Goal: Information Seeking & Learning: Learn about a topic

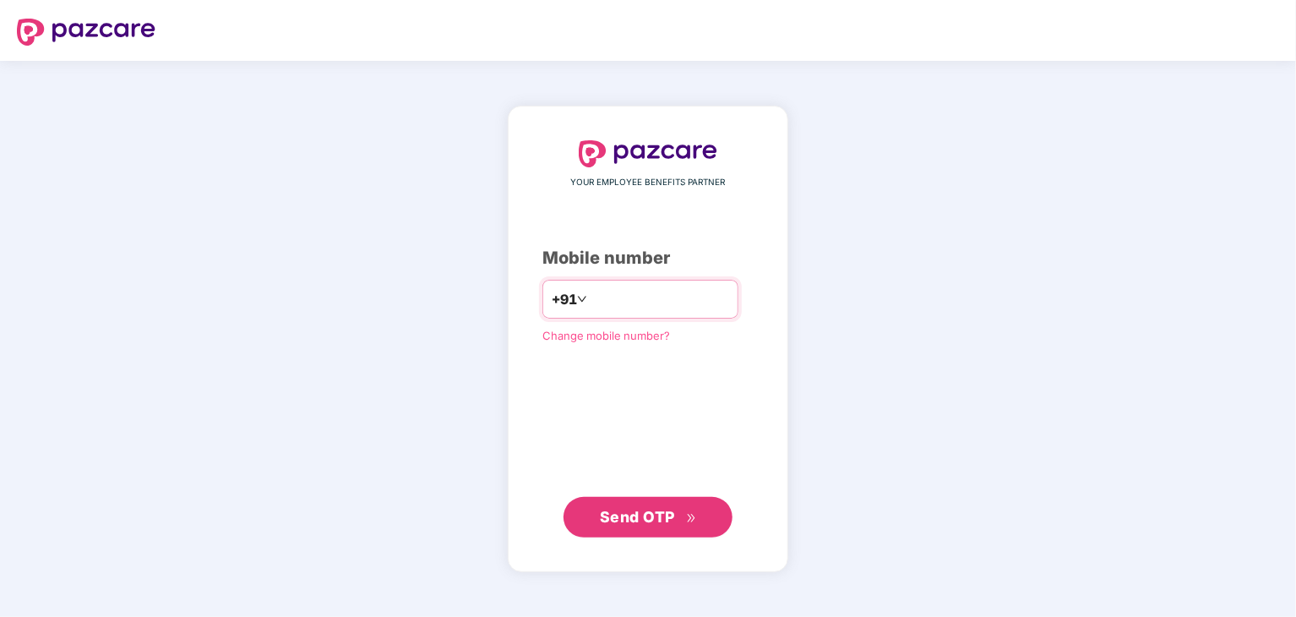
click at [625, 308] on input "number" at bounding box center [660, 299] width 139 height 27
type input "**********"
click at [658, 519] on span "Send OTP" at bounding box center [637, 517] width 75 height 18
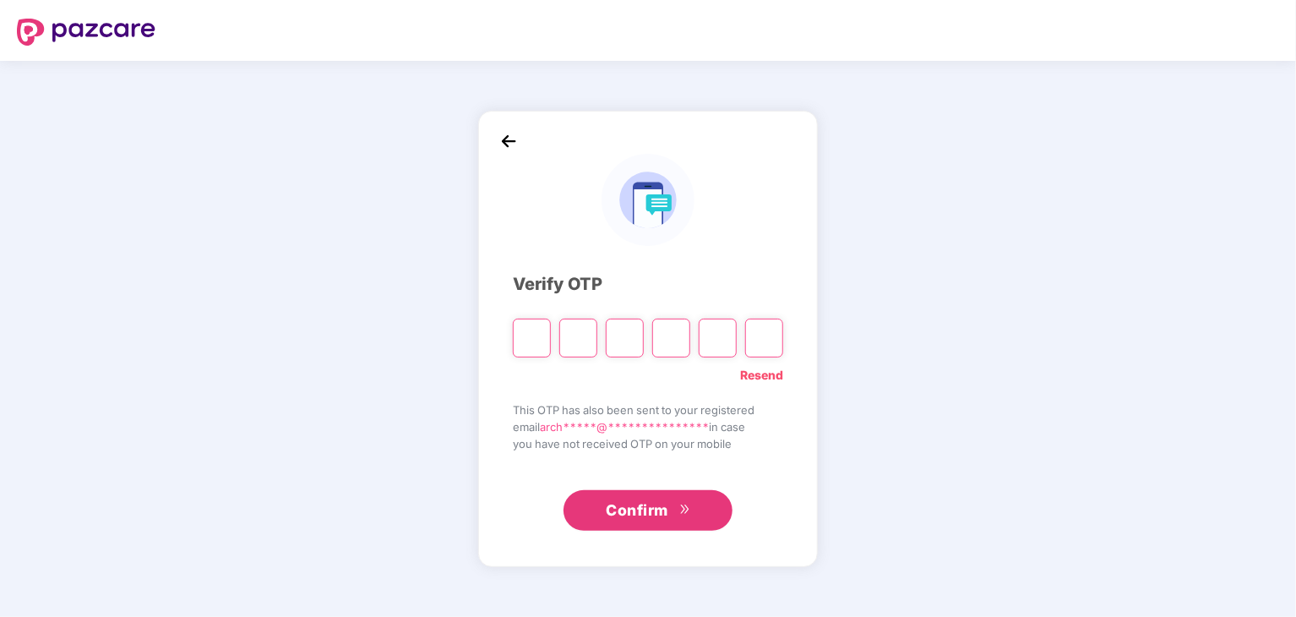
type input "*"
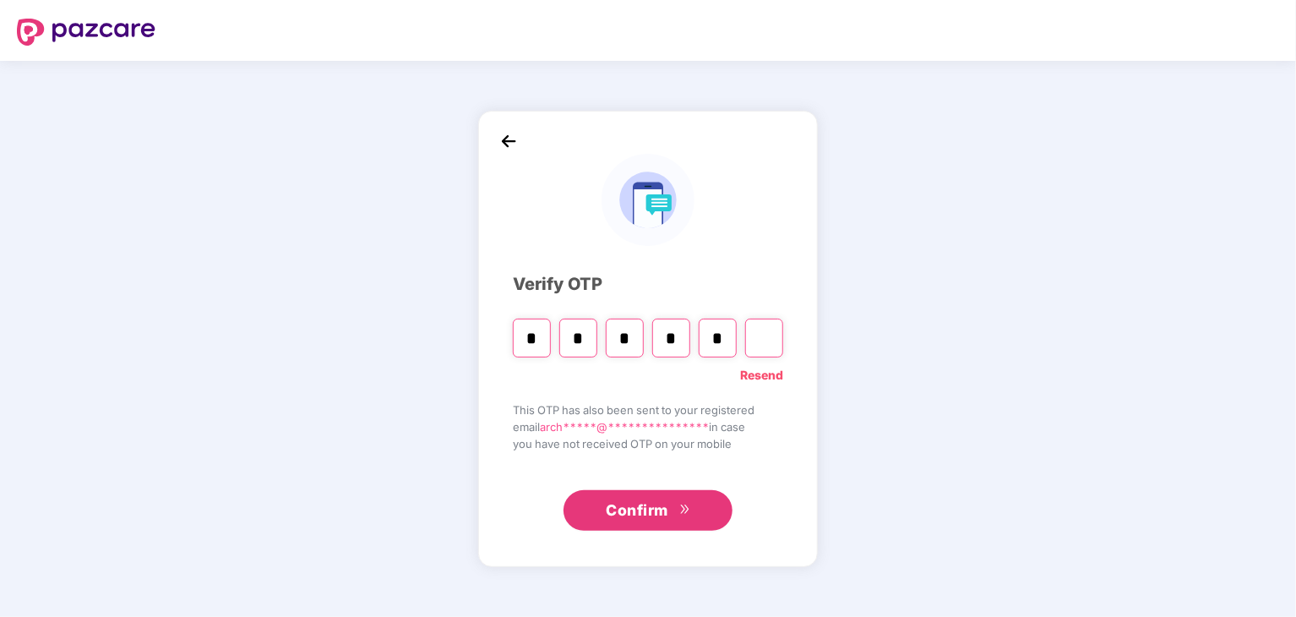
type input "*"
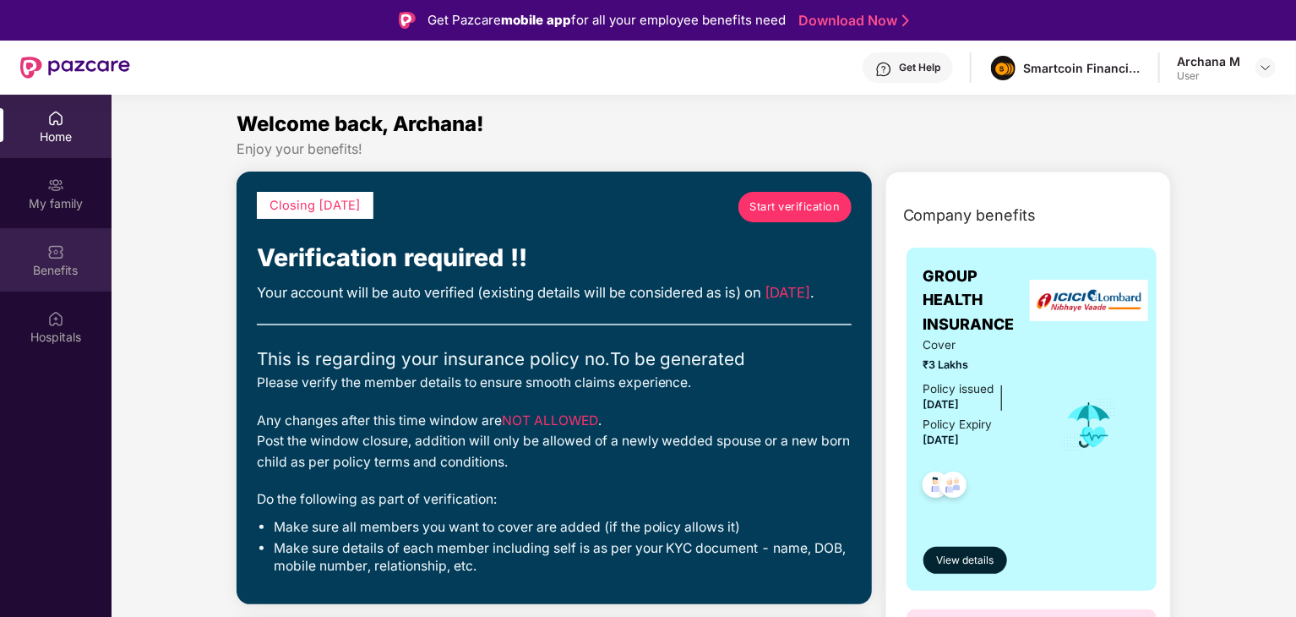
click at [67, 259] on div "Benefits" at bounding box center [56, 259] width 112 height 63
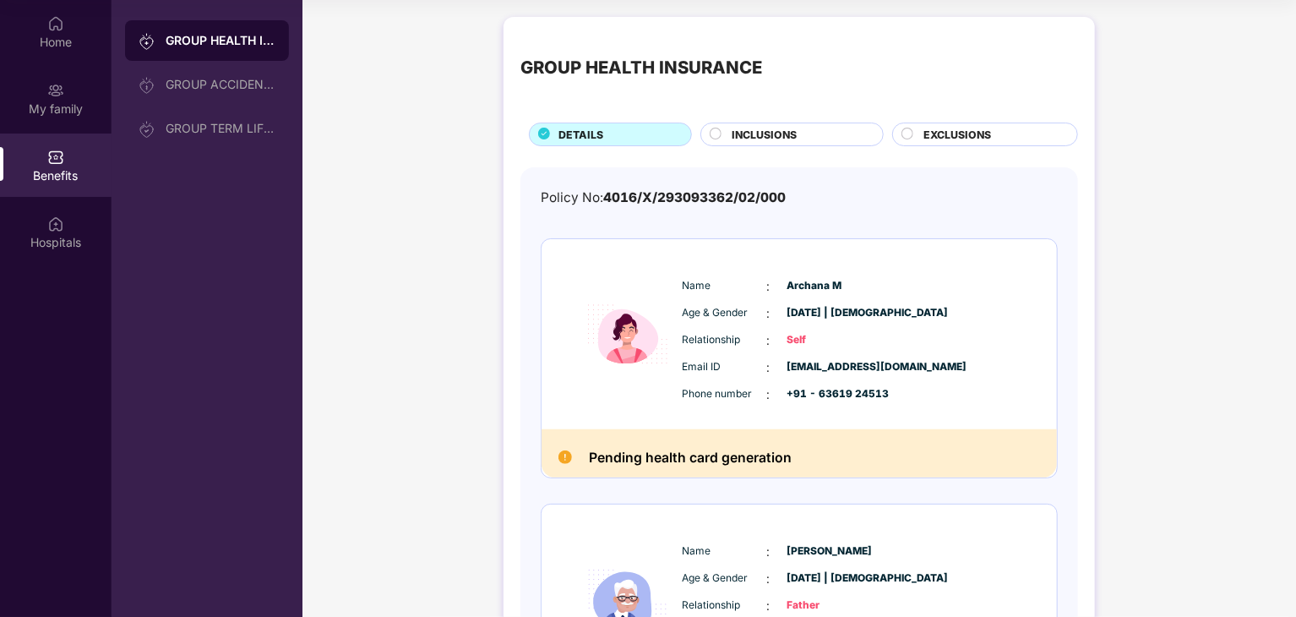
click at [757, 138] on span "INCLUSIONS" at bounding box center [764, 135] width 65 height 16
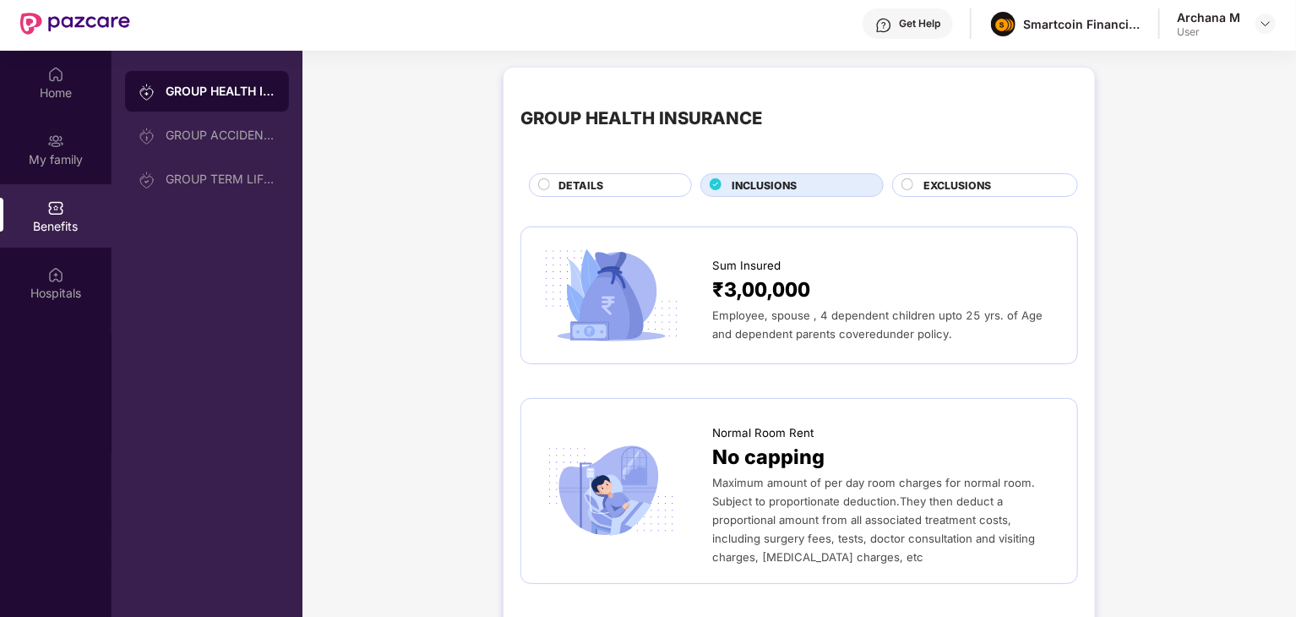
click at [903, 184] on circle at bounding box center [908, 184] width 11 height 11
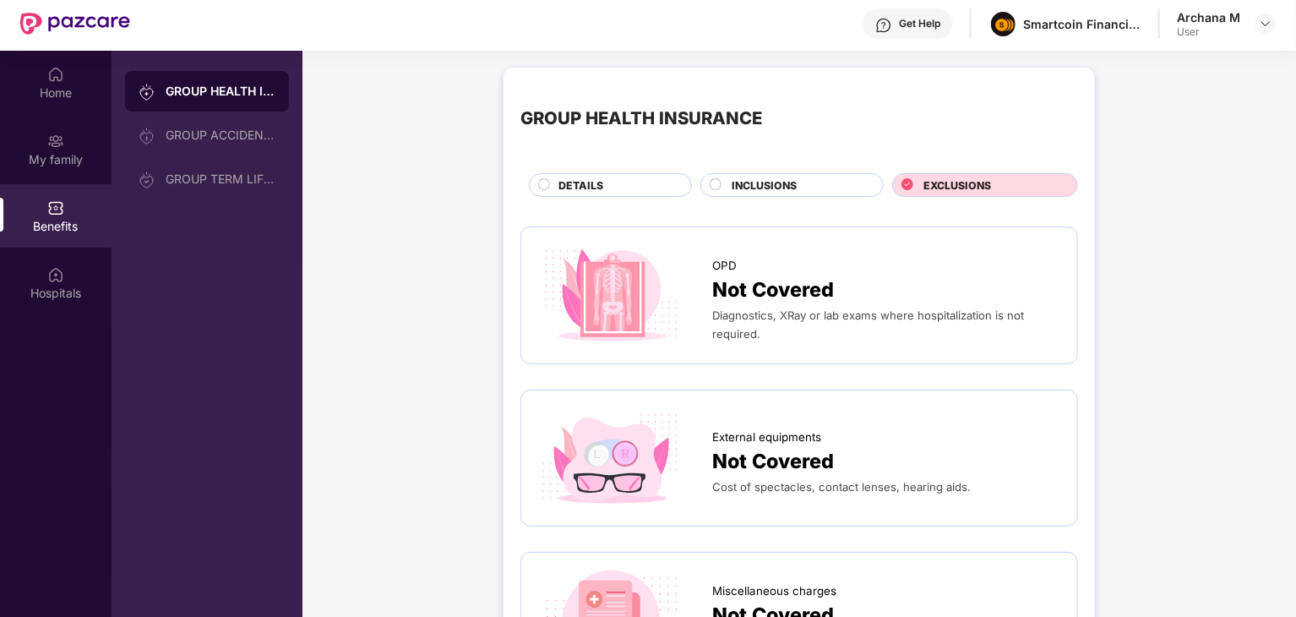
click at [782, 181] on span "INCLUSIONS" at bounding box center [764, 185] width 65 height 16
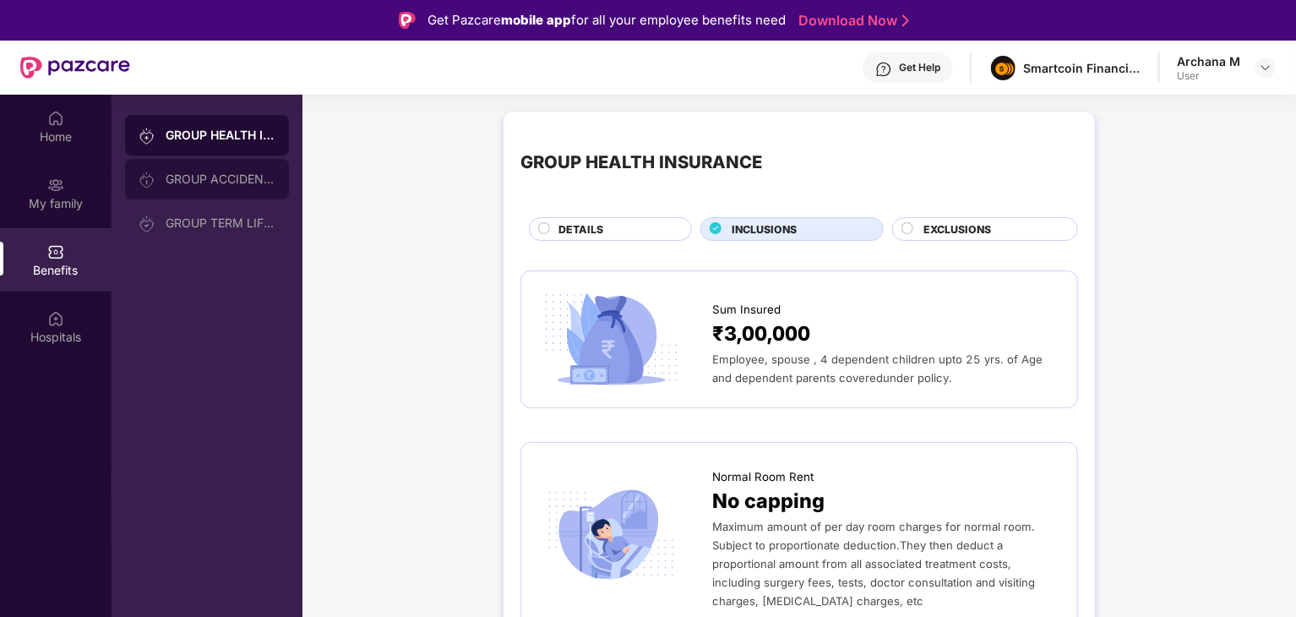
click at [206, 167] on div "GROUP ACCIDENTAL INSURANCE" at bounding box center [207, 179] width 164 height 41
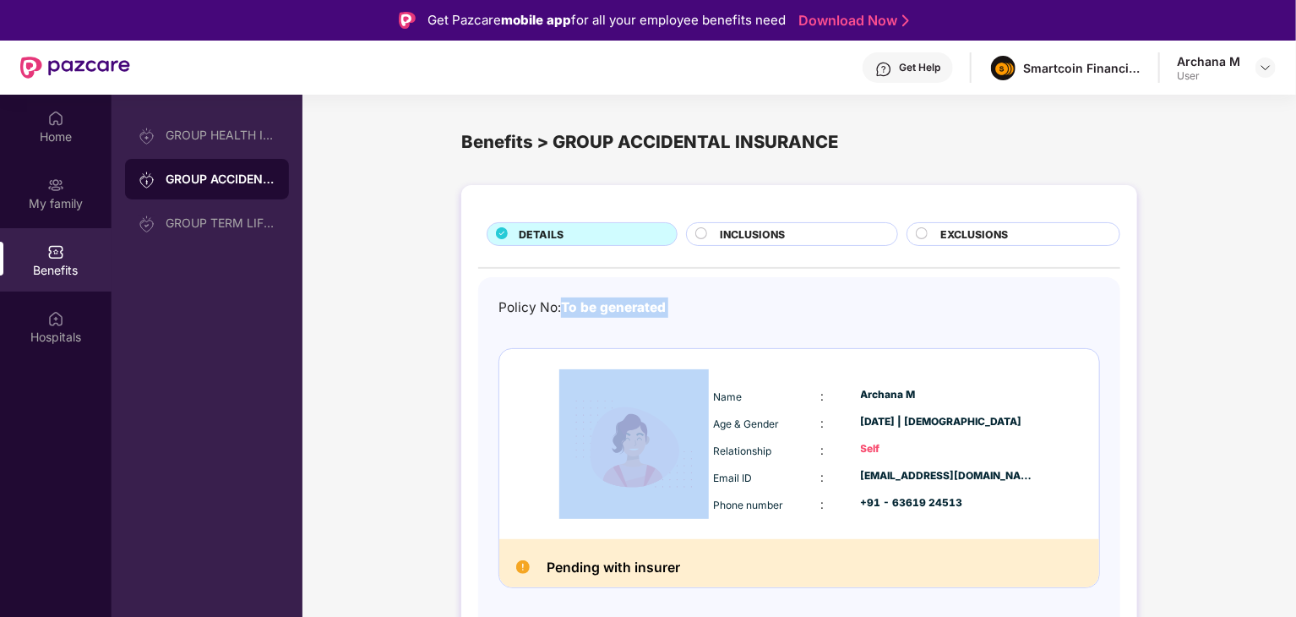
drag, startPoint x: 565, startPoint y: 305, endPoint x: 720, endPoint y: 330, distance: 156.7
click at [720, 330] on div "Policy No: To be generated Name : [PERSON_NAME] M Age & Gender : [DATE] | [DEMO…" at bounding box center [800, 454] width 602 height 315
click at [707, 321] on div "Policy No: To be generated Name : [PERSON_NAME] M Age & Gender : [DATE] | [DEMO…" at bounding box center [800, 454] width 602 height 315
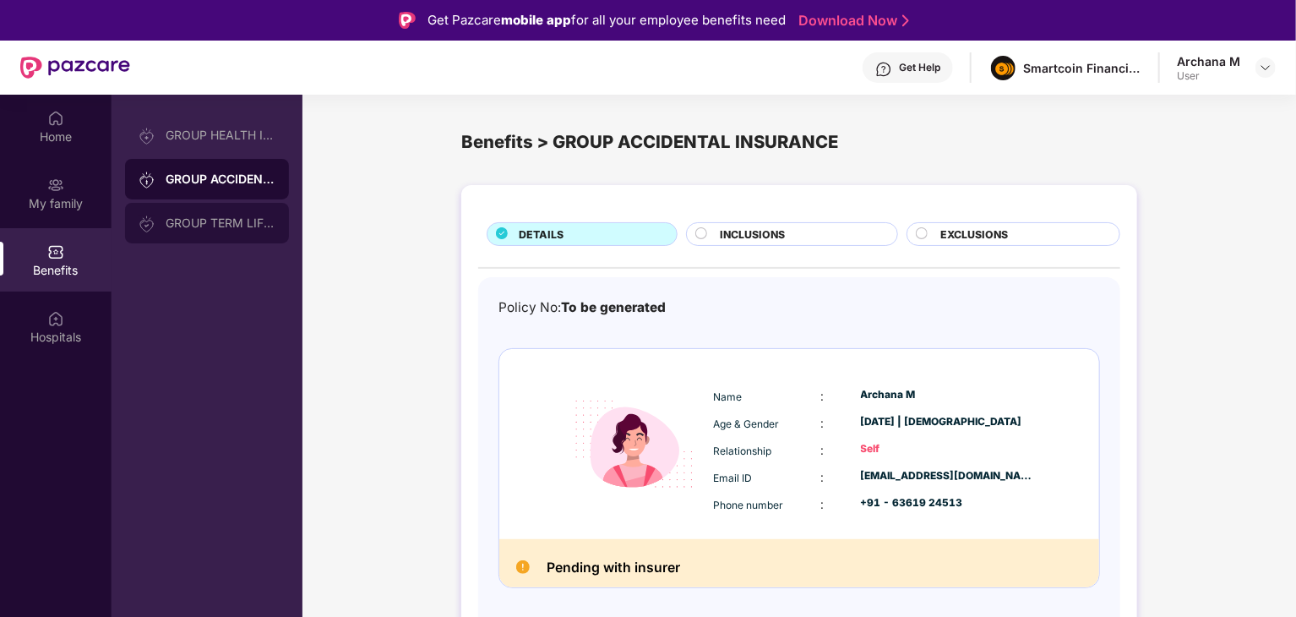
click at [202, 231] on div "GROUP TERM LIFE INSURANCE" at bounding box center [207, 223] width 164 height 41
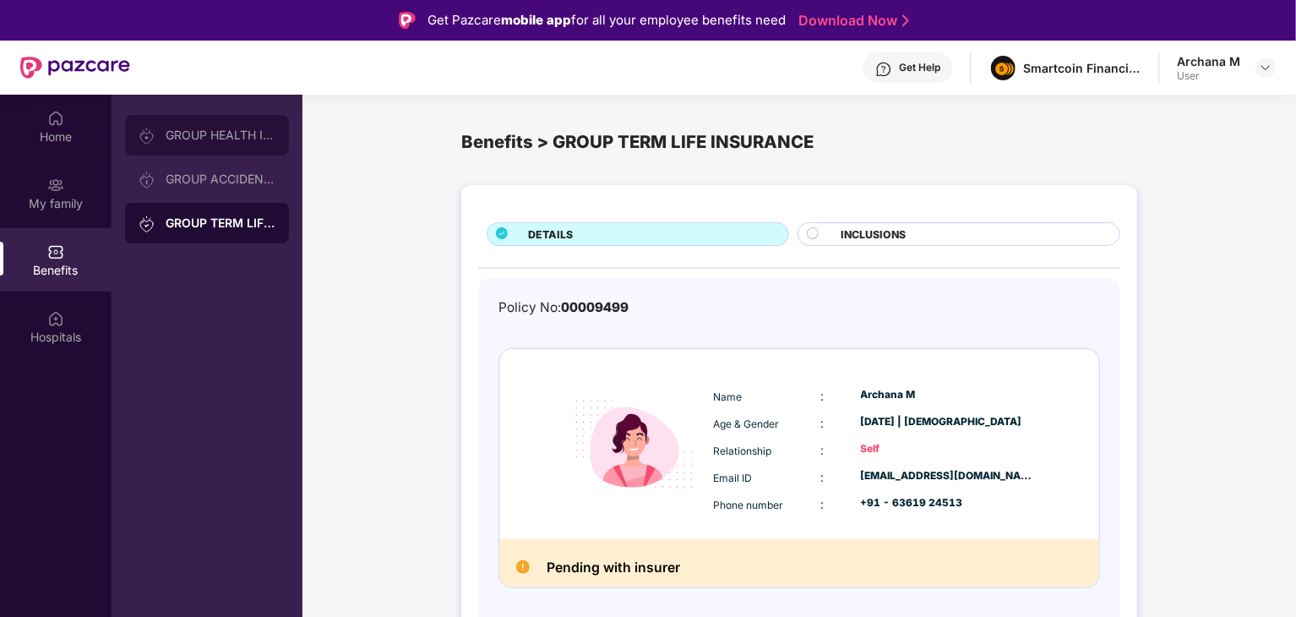
click at [176, 136] on div "GROUP HEALTH INSURANCE" at bounding box center [221, 135] width 110 height 14
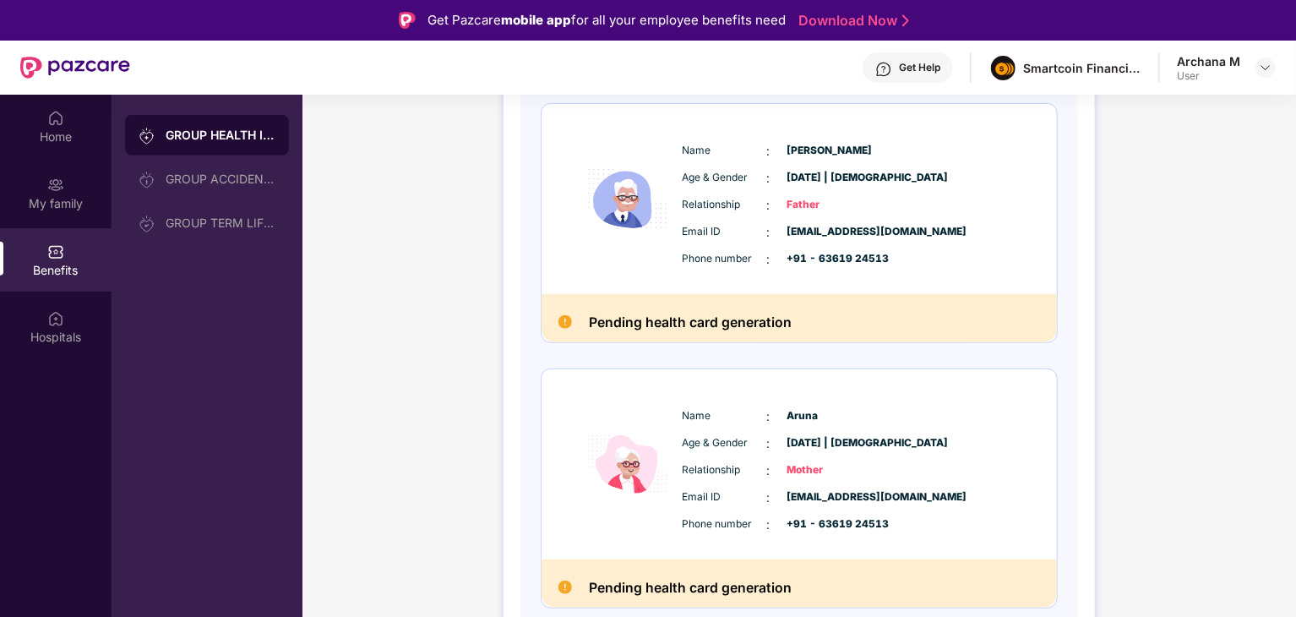
scroll to position [95, 0]
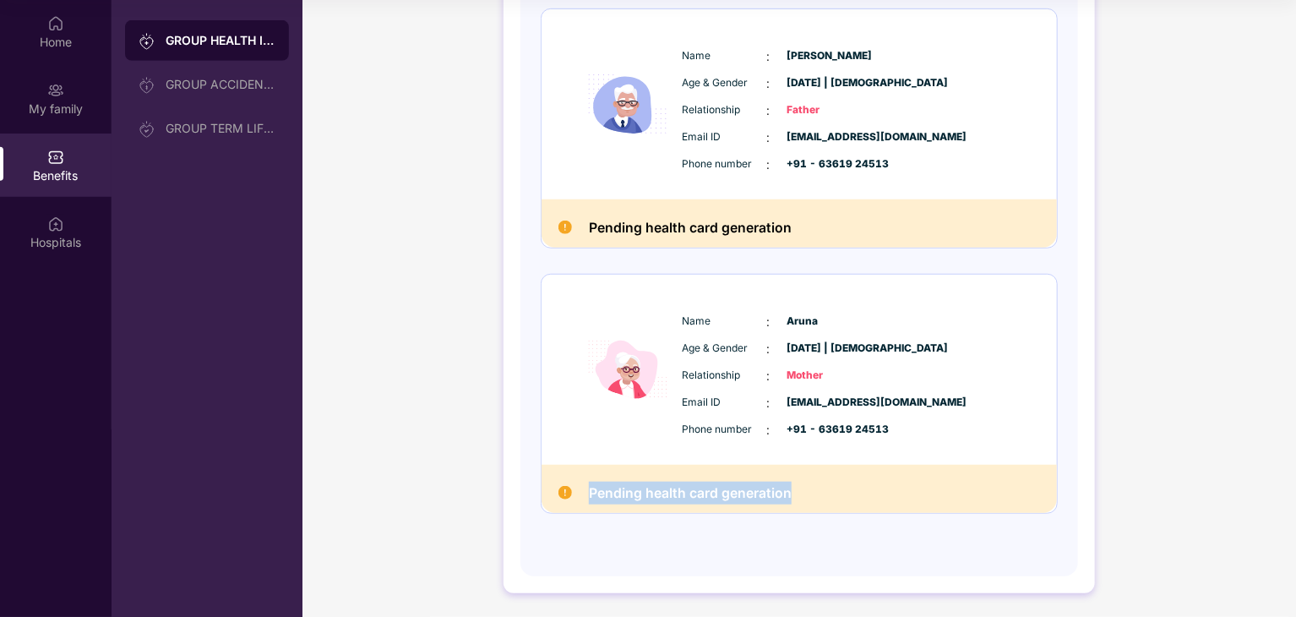
drag, startPoint x: 587, startPoint y: 489, endPoint x: 857, endPoint y: 489, distance: 270.5
click at [857, 489] on div "Pending health card generation" at bounding box center [800, 489] width 516 height 48
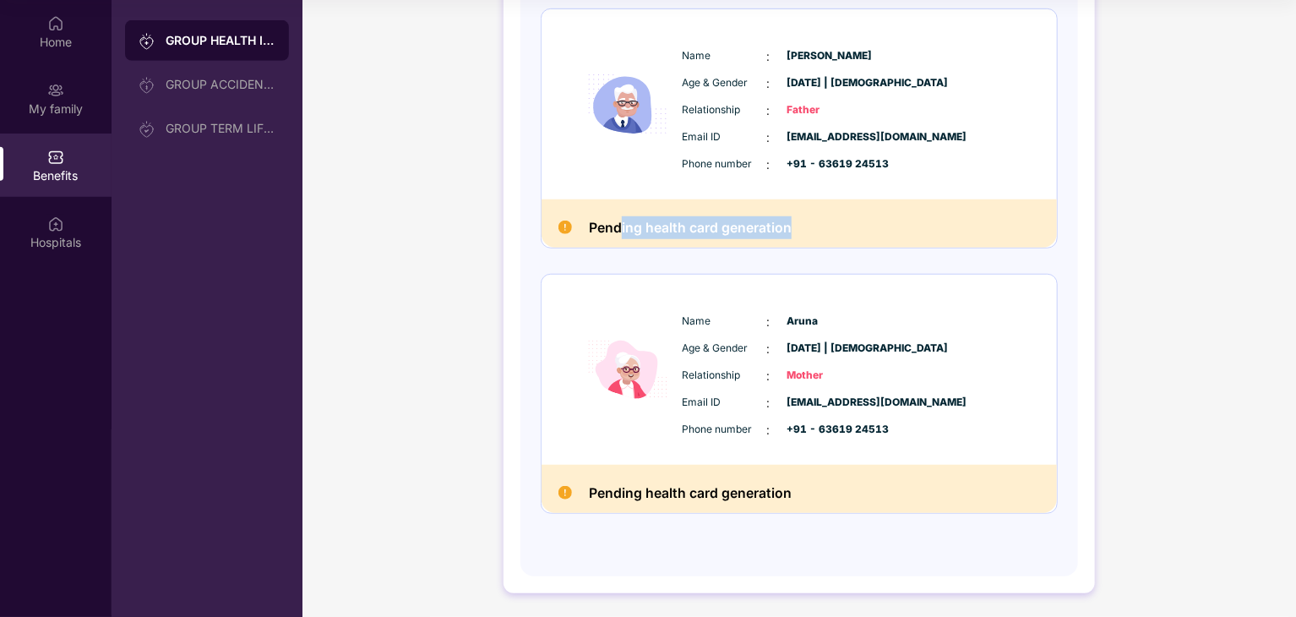
drag, startPoint x: 805, startPoint y: 243, endPoint x: 608, endPoint y: 237, distance: 197.0
click at [614, 239] on div "Pending health card generation" at bounding box center [800, 223] width 516 height 48
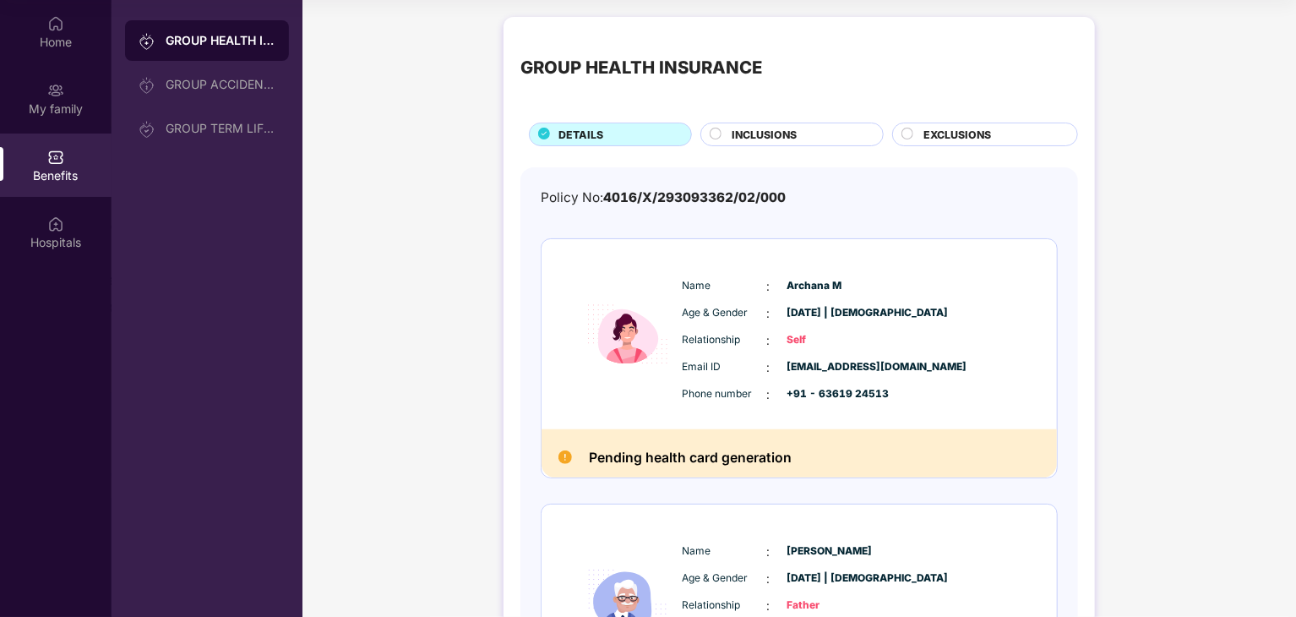
scroll to position [0, 0]
